Goal: Navigation & Orientation: Find specific page/section

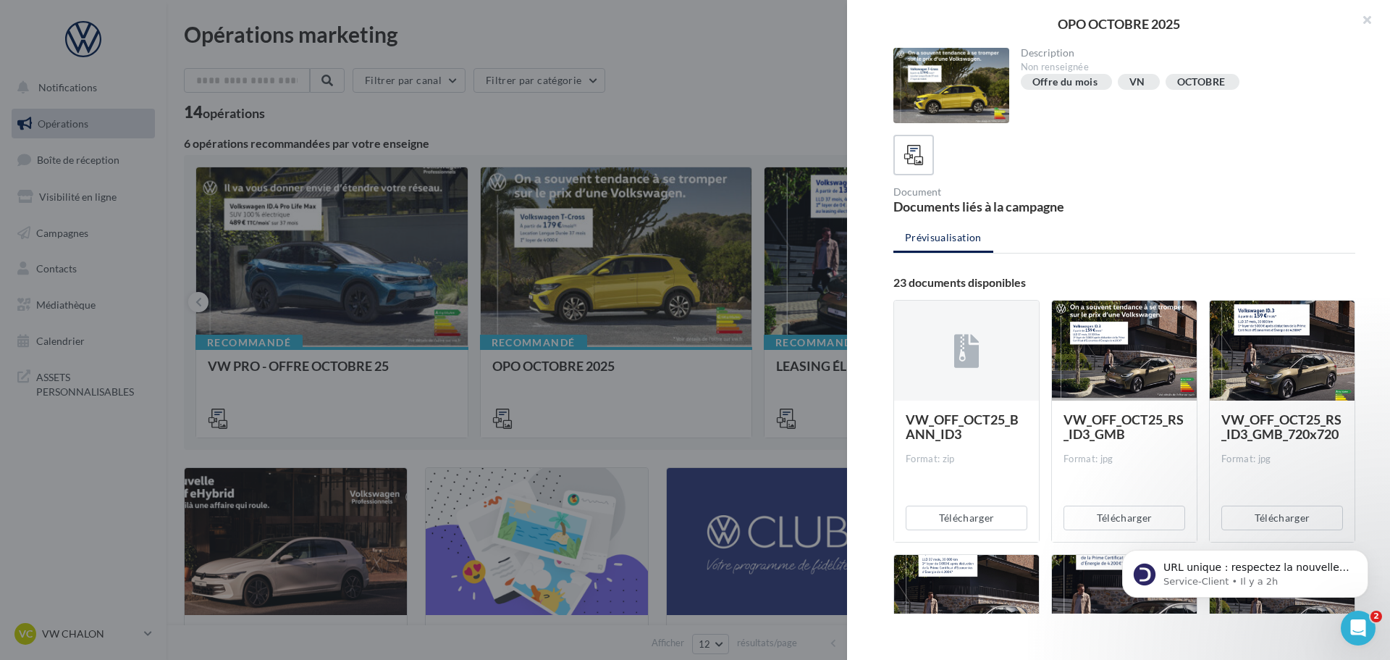
scroll to position [1369, 0]
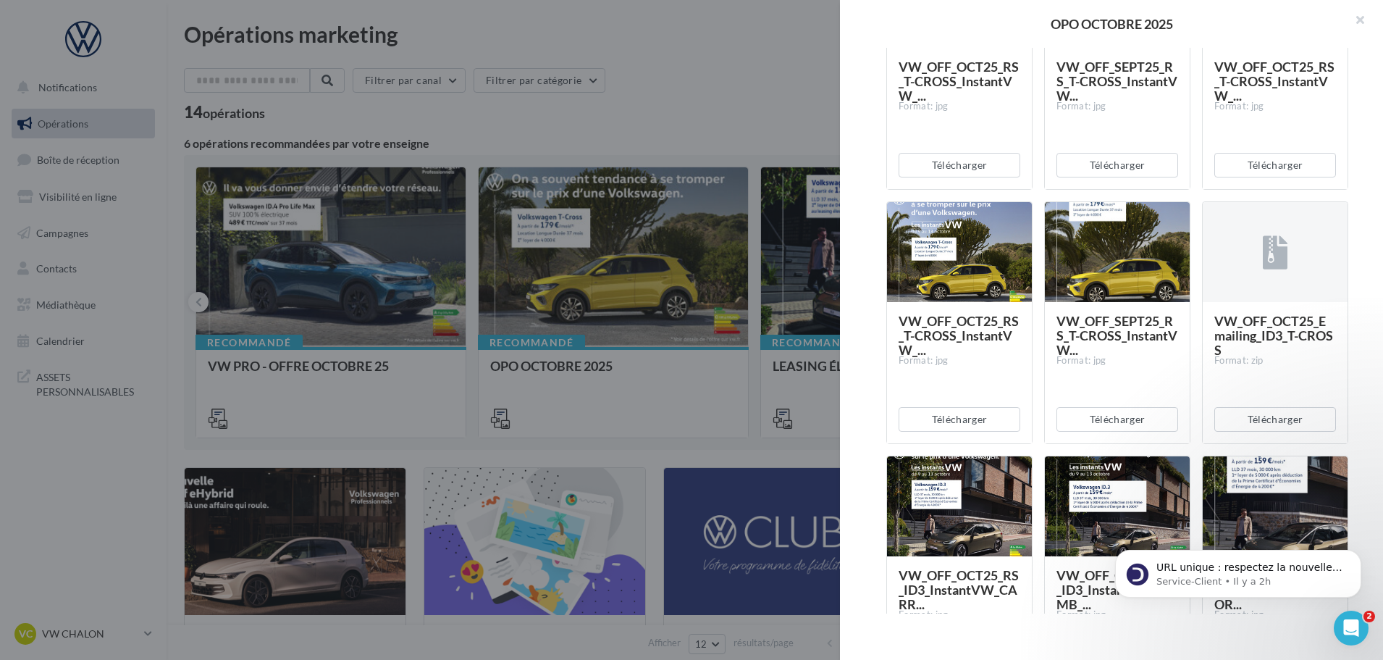
click at [584, 311] on div at bounding box center [691, 330] width 1383 height 660
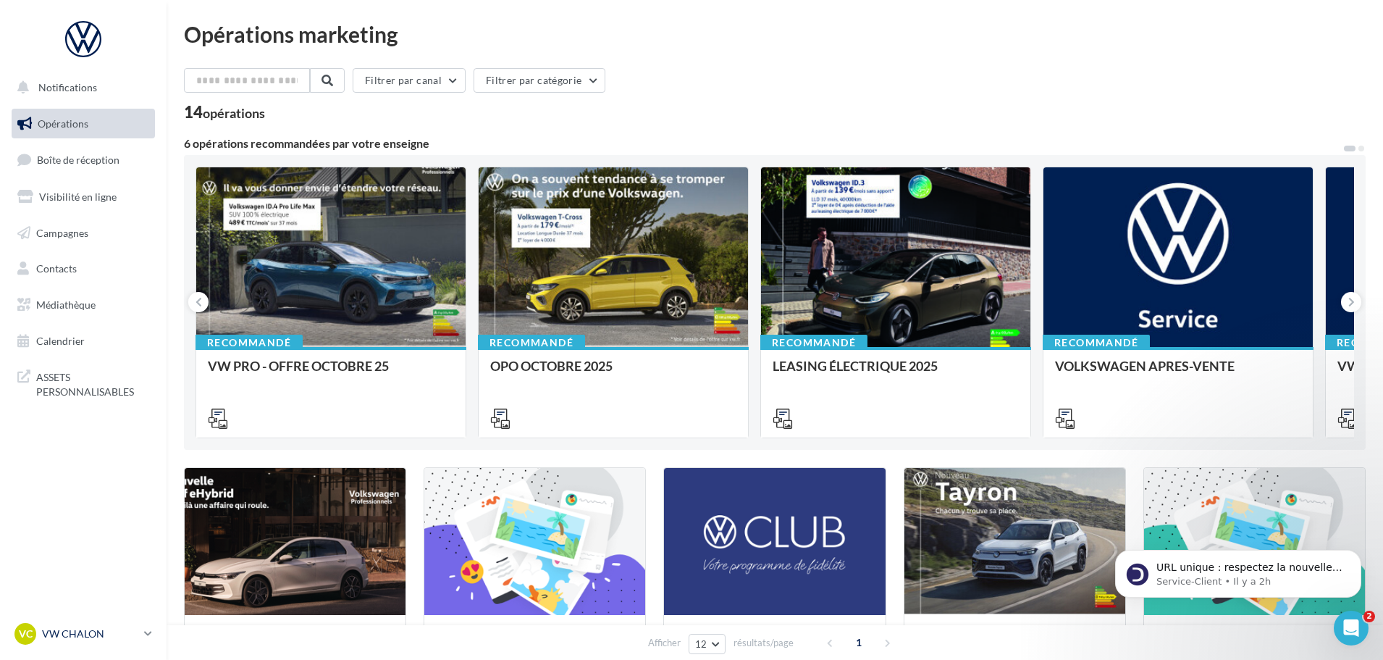
click at [109, 634] on p "VW CHALON" at bounding box center [90, 633] width 96 height 14
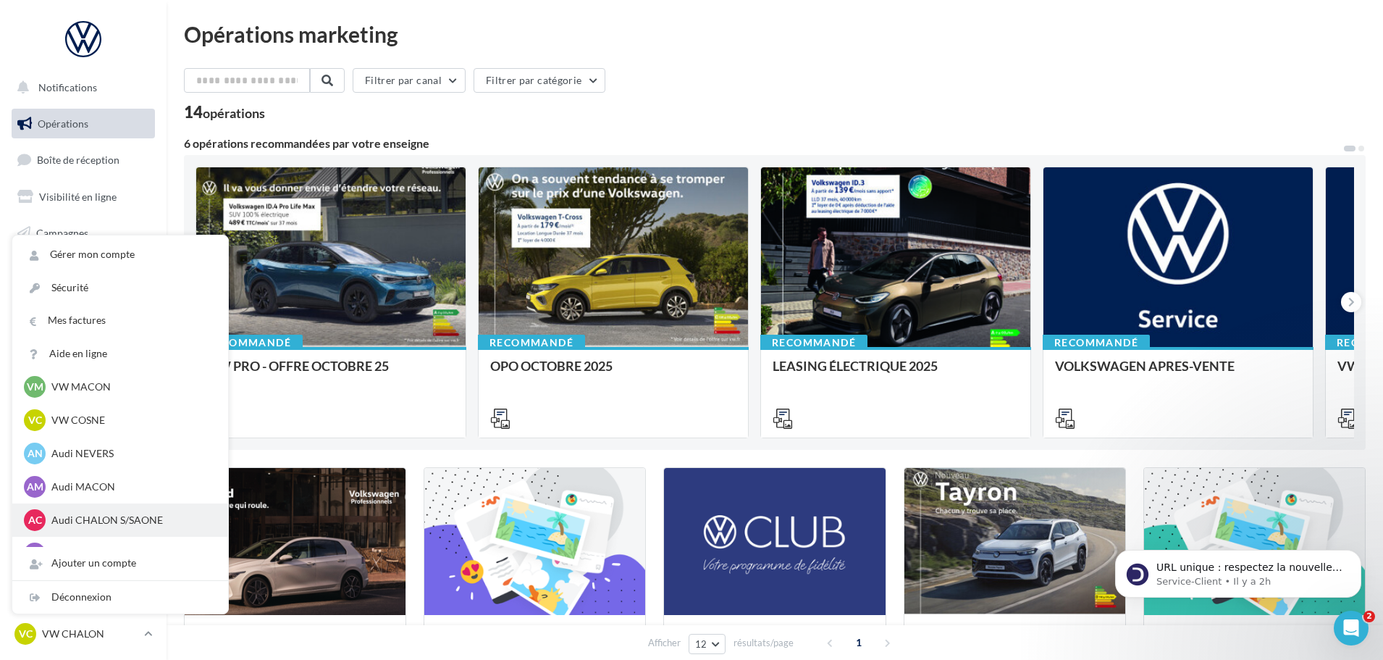
scroll to position [1107, 0]
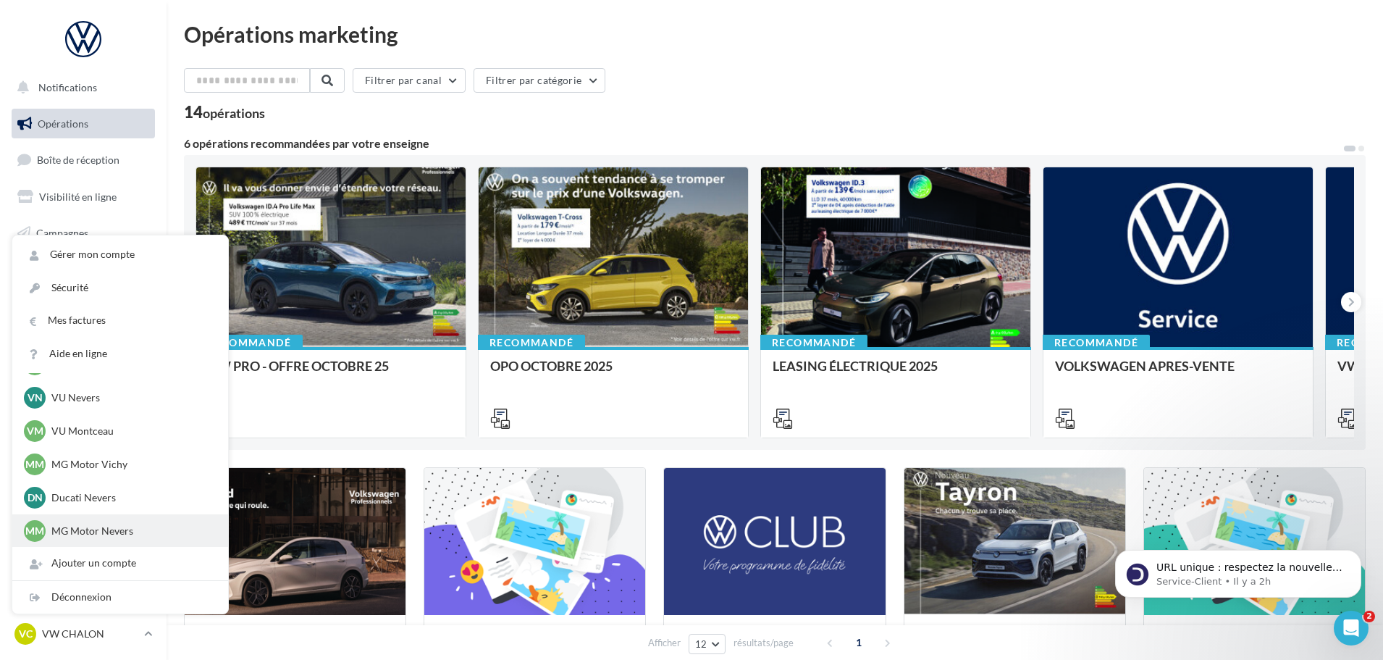
click at [119, 526] on p "MG Motor Nevers" at bounding box center [130, 531] width 159 height 14
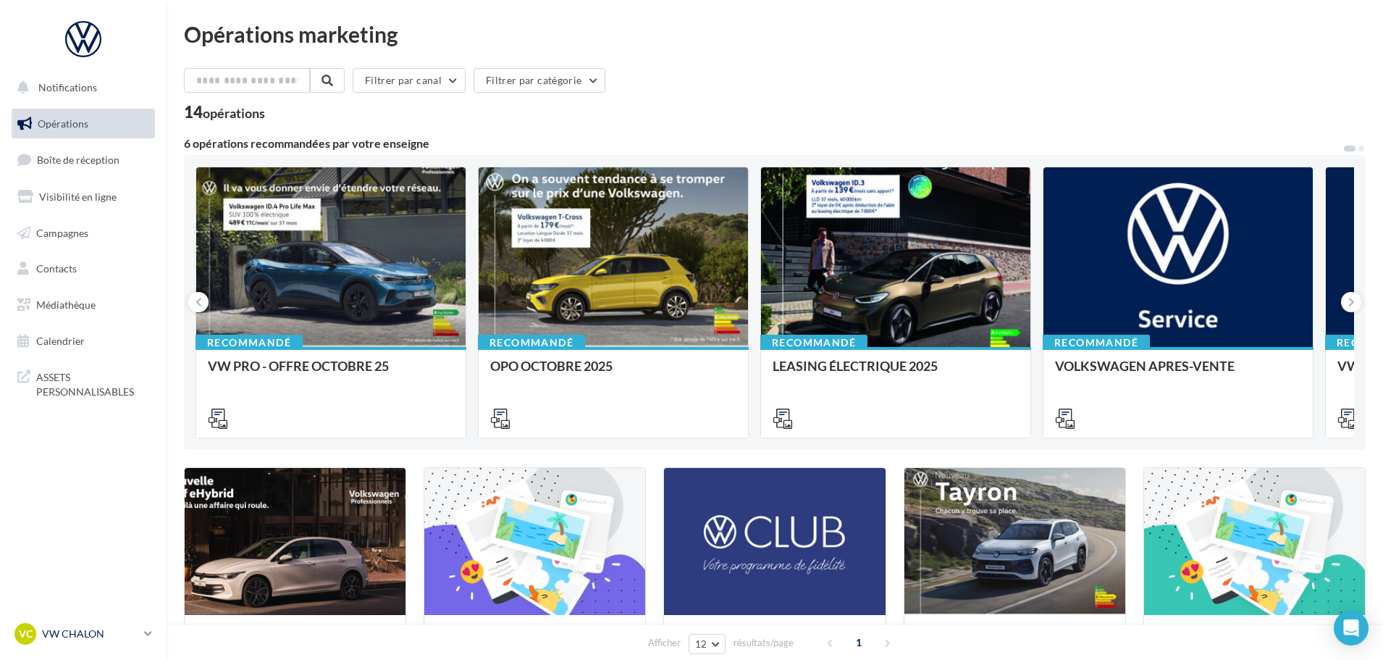
click at [96, 629] on p "VW CHALON" at bounding box center [90, 633] width 96 height 14
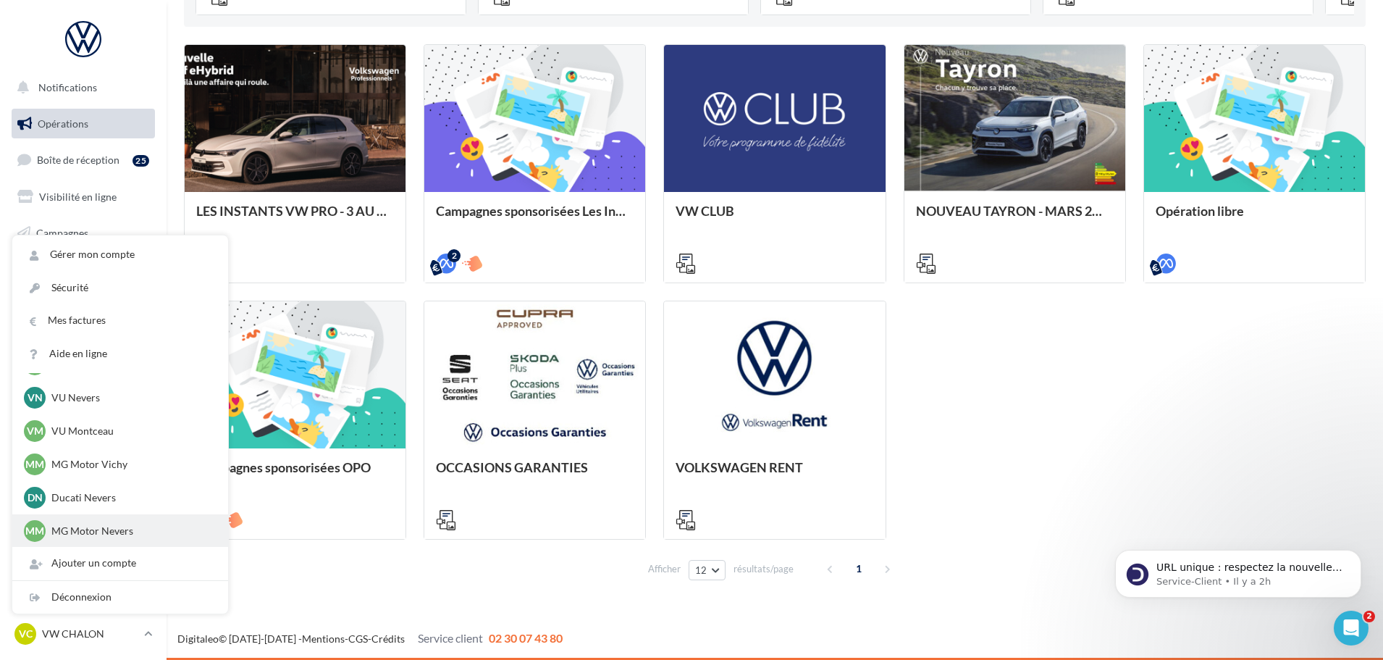
click at [80, 534] on p "MG Motor Nevers" at bounding box center [130, 531] width 159 height 14
